Goal: Navigation & Orientation: Find specific page/section

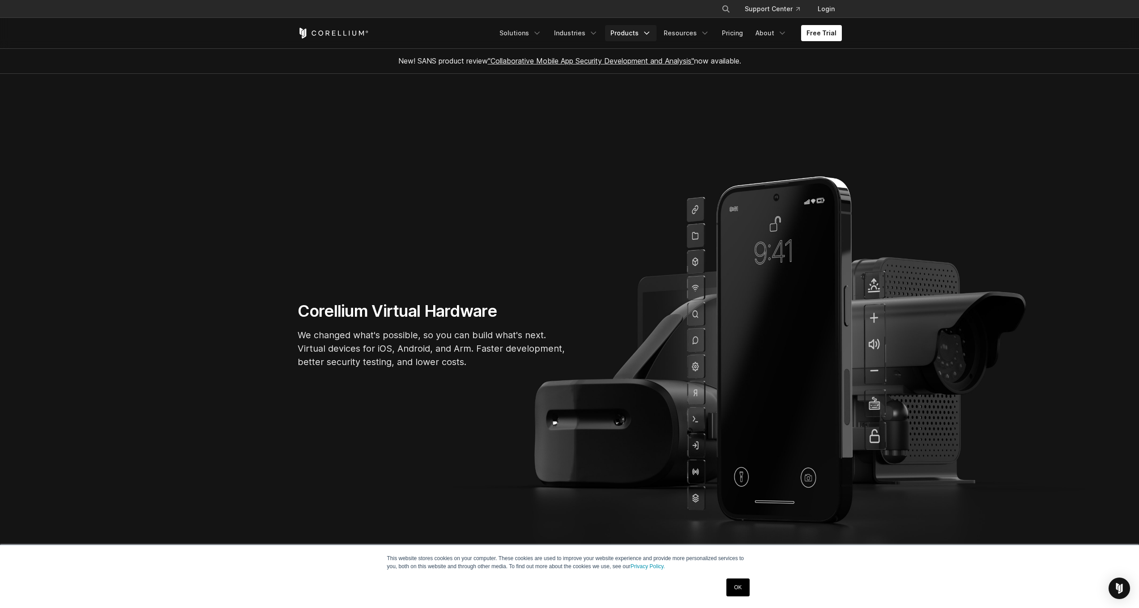
click at [635, 36] on link "Products" at bounding box center [630, 33] width 51 height 16
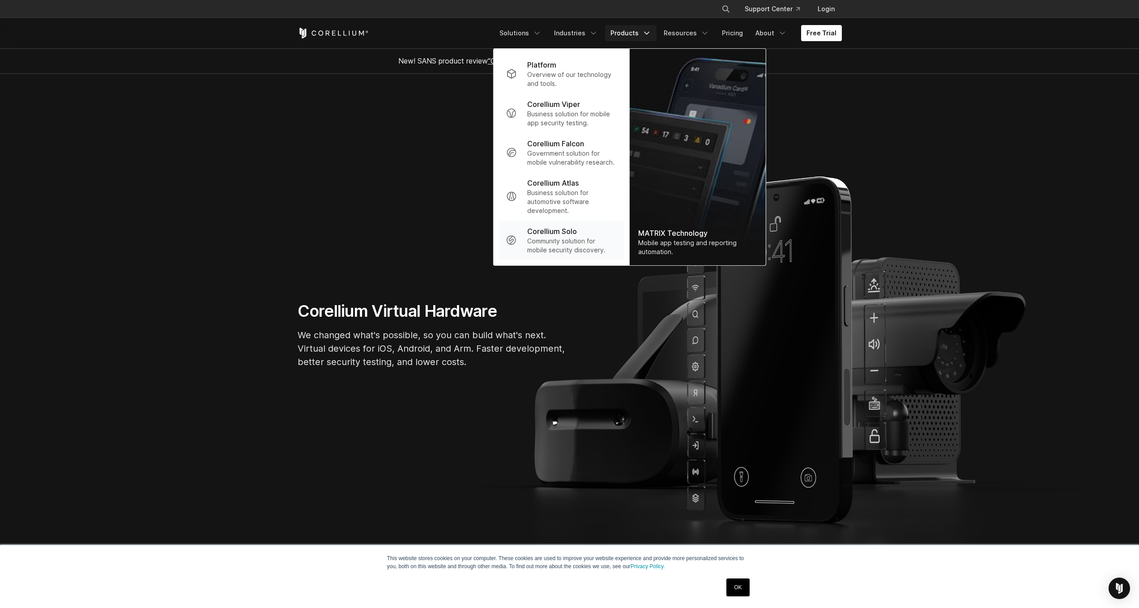
click at [560, 234] on p "Corellium Solo" at bounding box center [552, 231] width 50 height 11
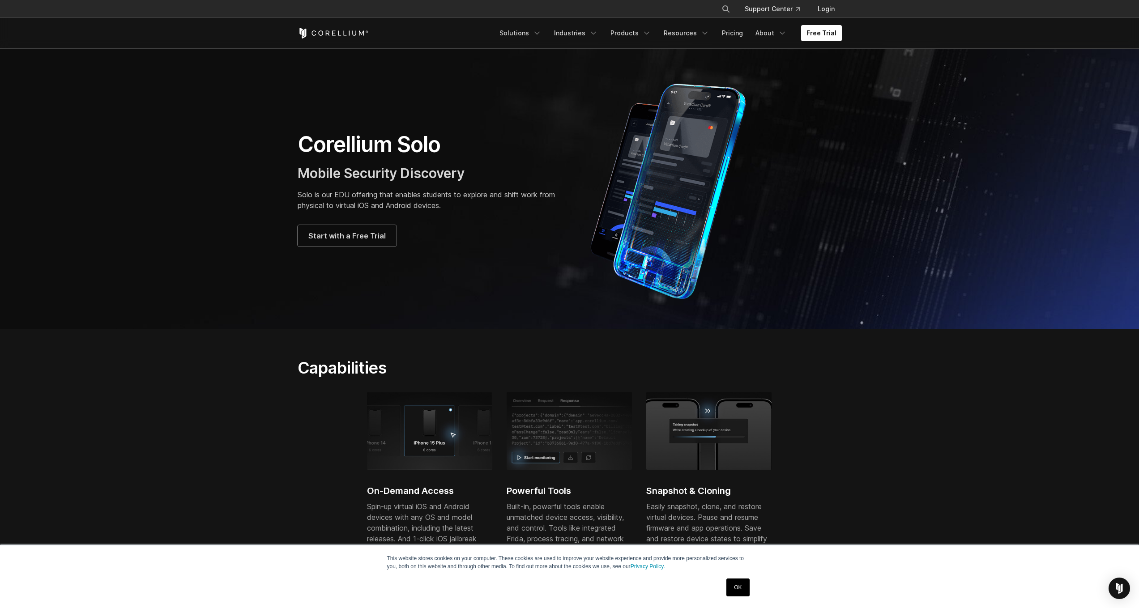
click at [338, 32] on icon "Corellium Home" at bounding box center [339, 32] width 3 height 5
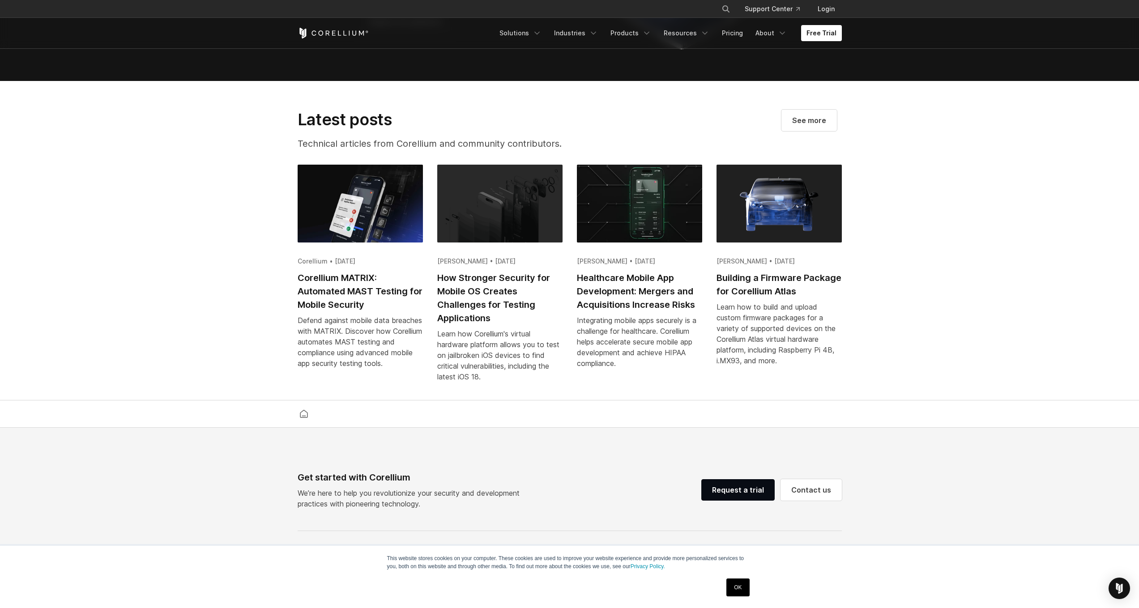
scroll to position [1851, 0]
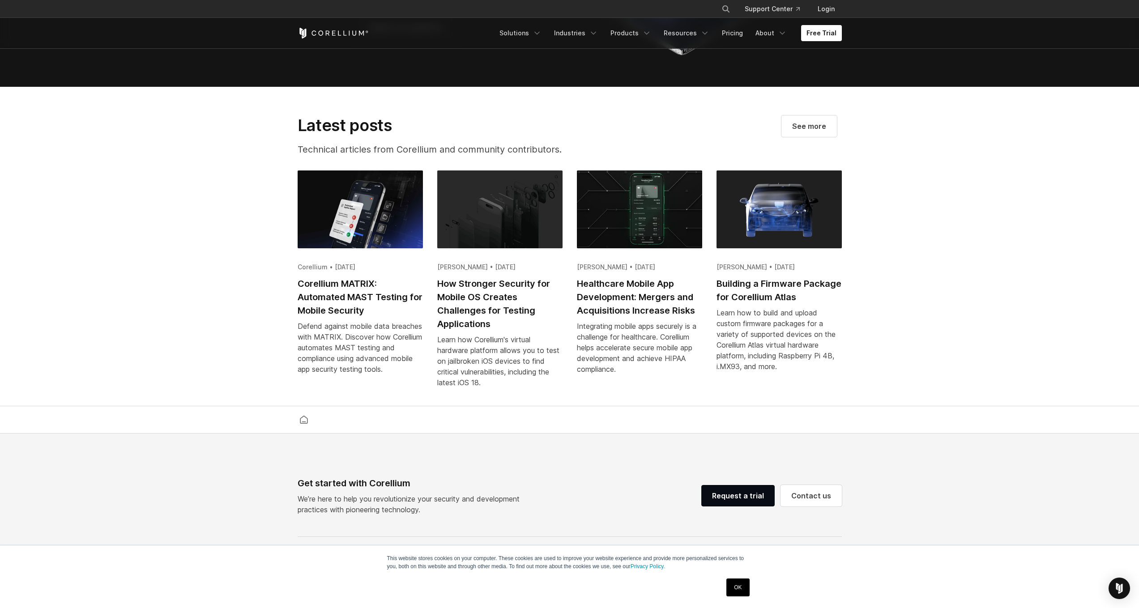
click at [190, 219] on section "Latest posts Technical articles from Corellium and community contributors. See …" at bounding box center [569, 247] width 1139 height 320
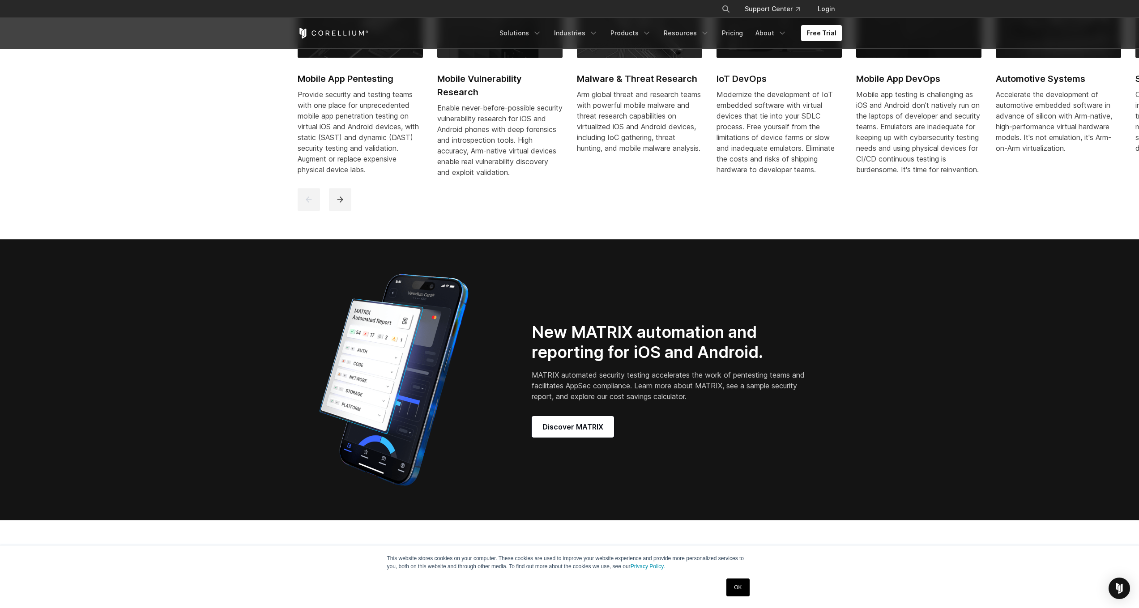
scroll to position [435, 0]
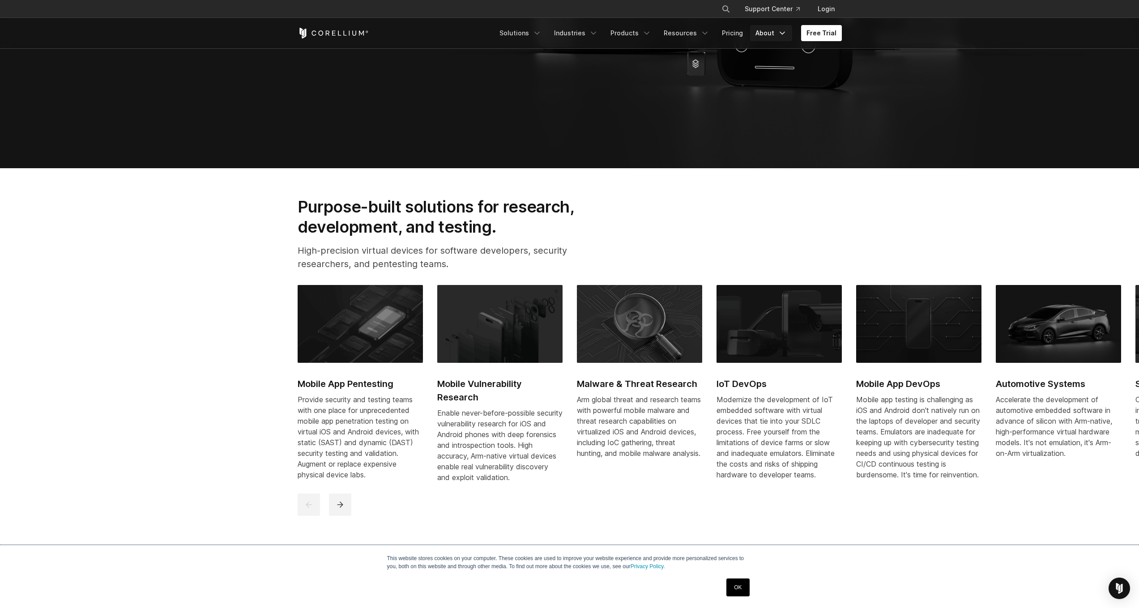
click at [767, 32] on link "About" at bounding box center [771, 33] width 42 height 16
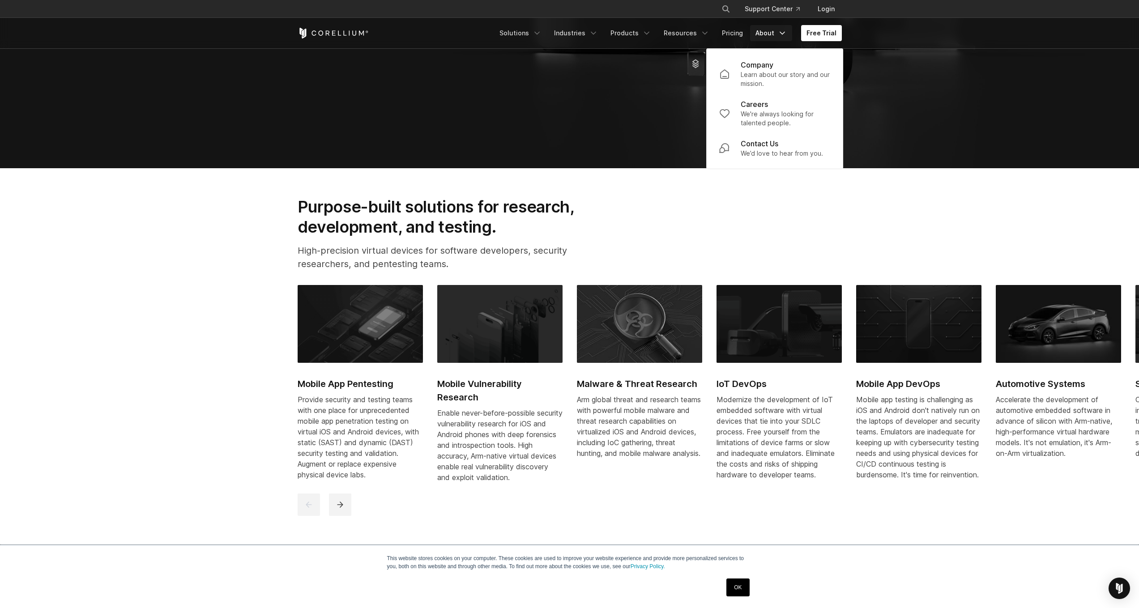
click at [767, 32] on link "About" at bounding box center [771, 33] width 42 height 16
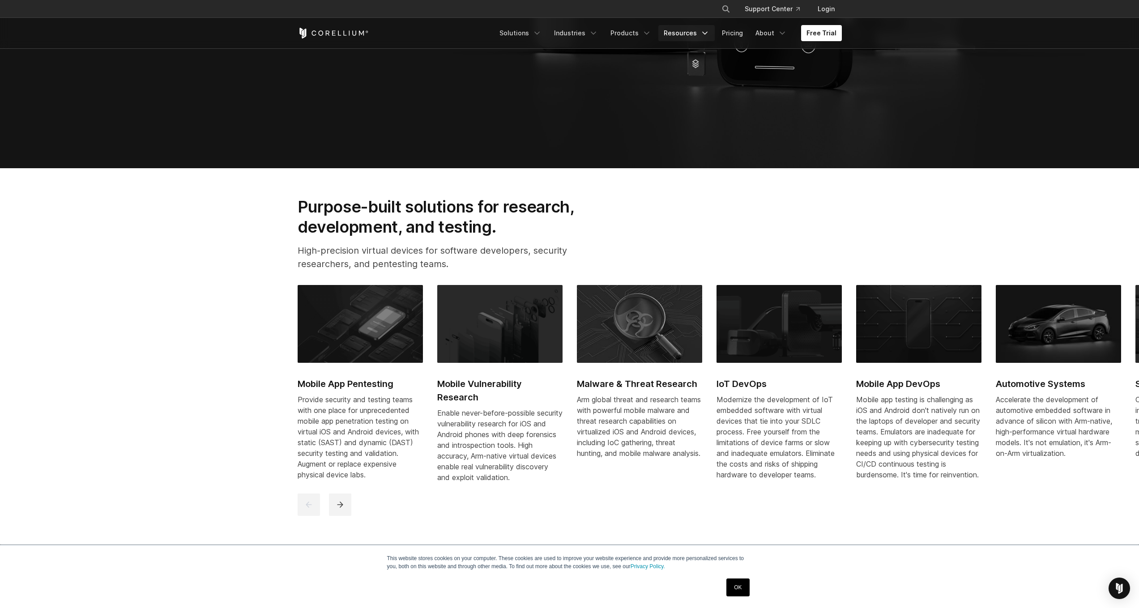
click at [701, 29] on link "Resources" at bounding box center [686, 33] width 56 height 16
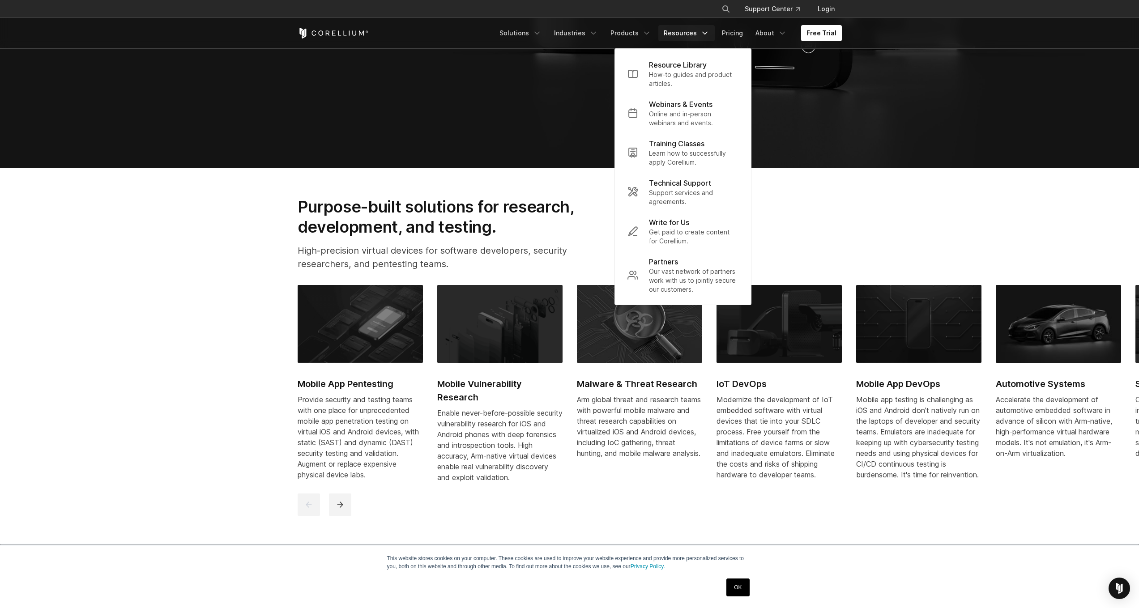
click at [120, 252] on section "Purpose-built solutions for research, development, and testing. High-precision …" at bounding box center [569, 356] width 1139 height 376
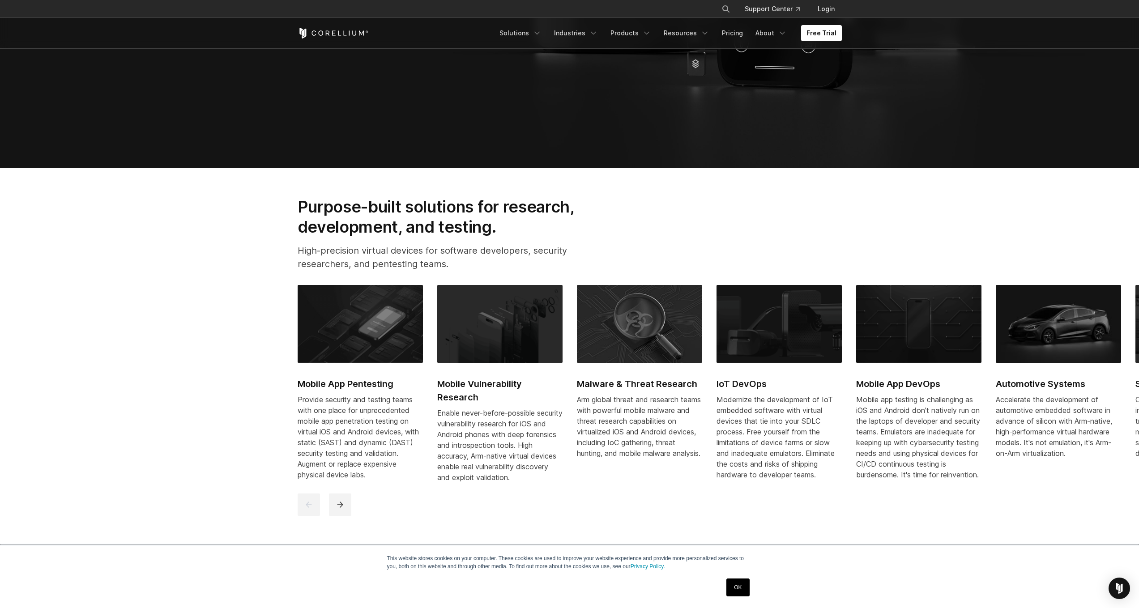
scroll to position [0, 0]
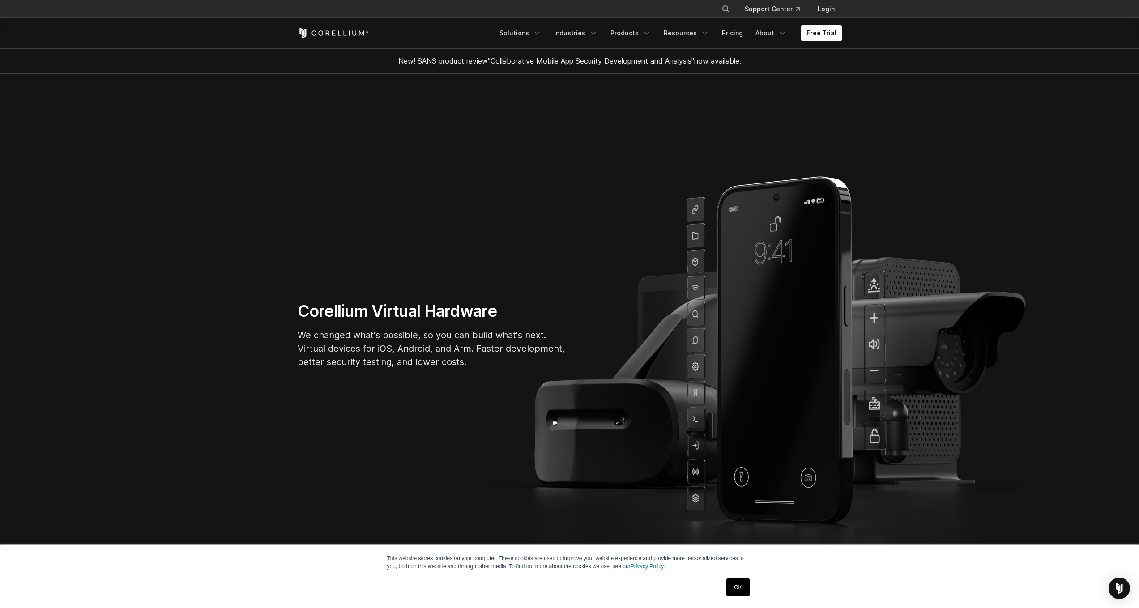
click at [252, 188] on section "Corellium Virtual Hardware We changed what's possible, so you can build what's …" at bounding box center [569, 338] width 1139 height 529
